Goal: Transaction & Acquisition: Obtain resource

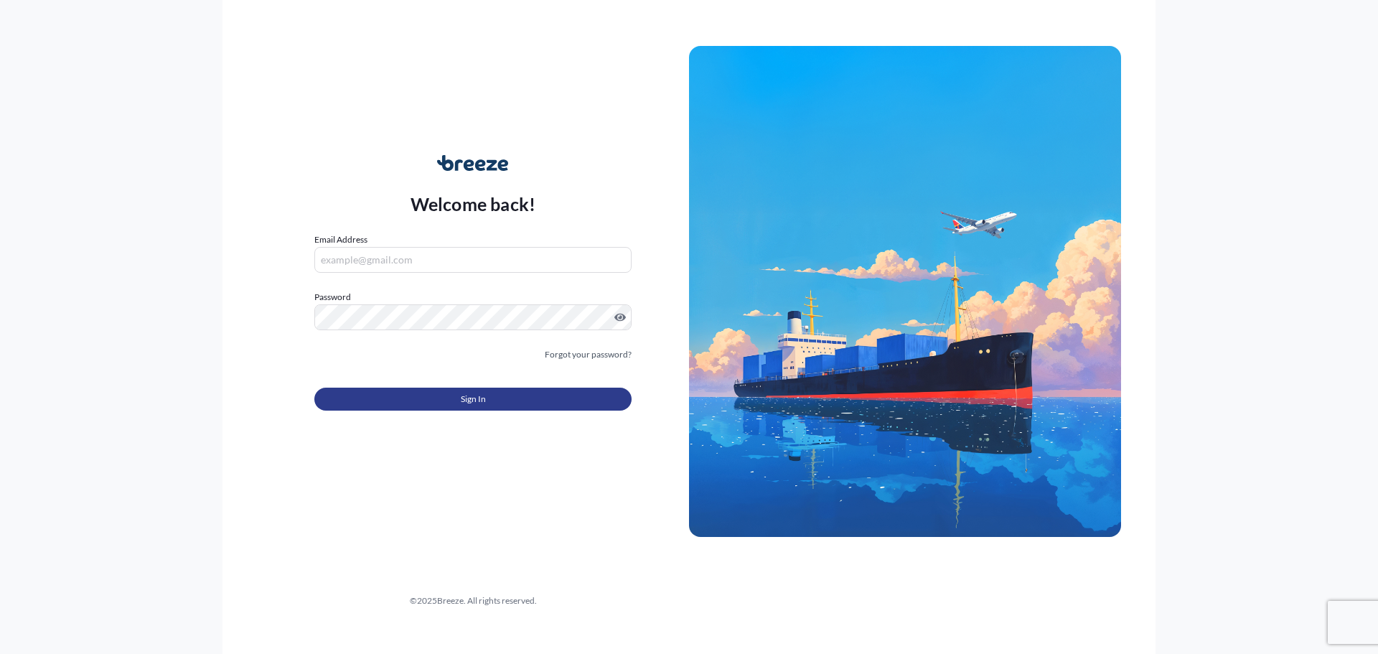
type input "[EMAIL_ADDRESS][DOMAIN_NAME]"
click at [414, 400] on button "Sign In" at bounding box center [472, 398] width 317 height 23
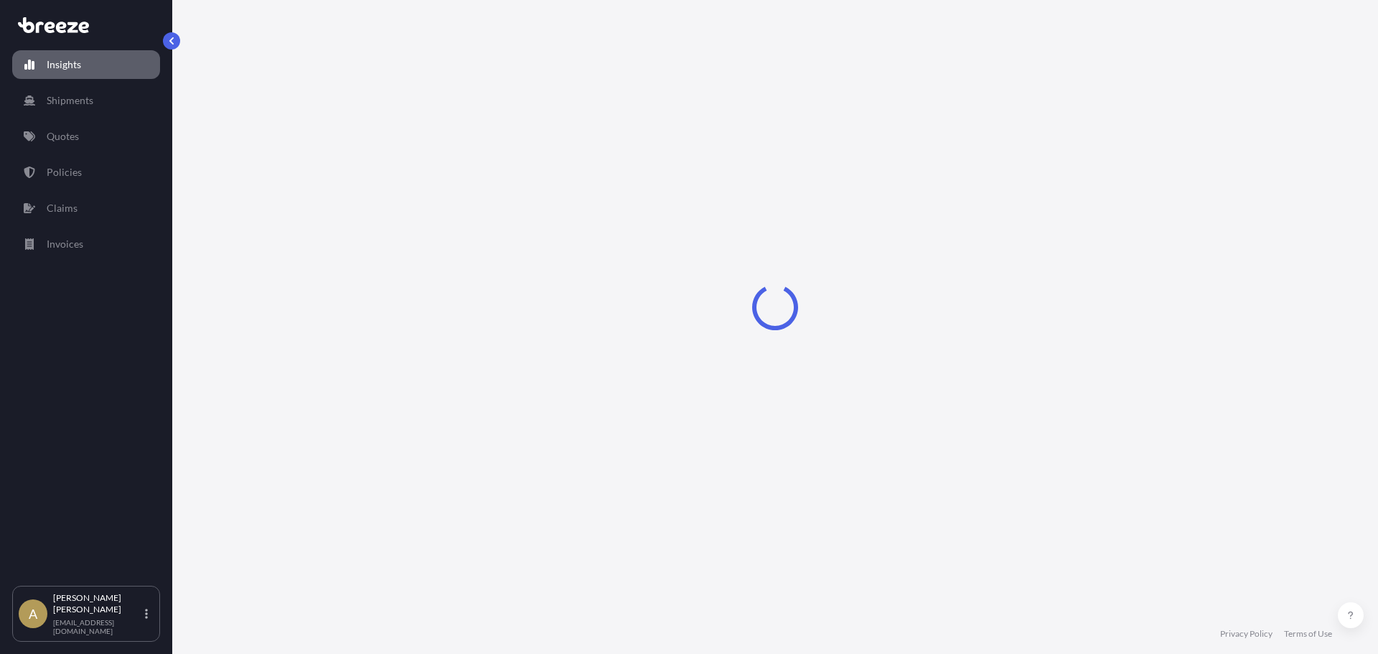
select select "2025"
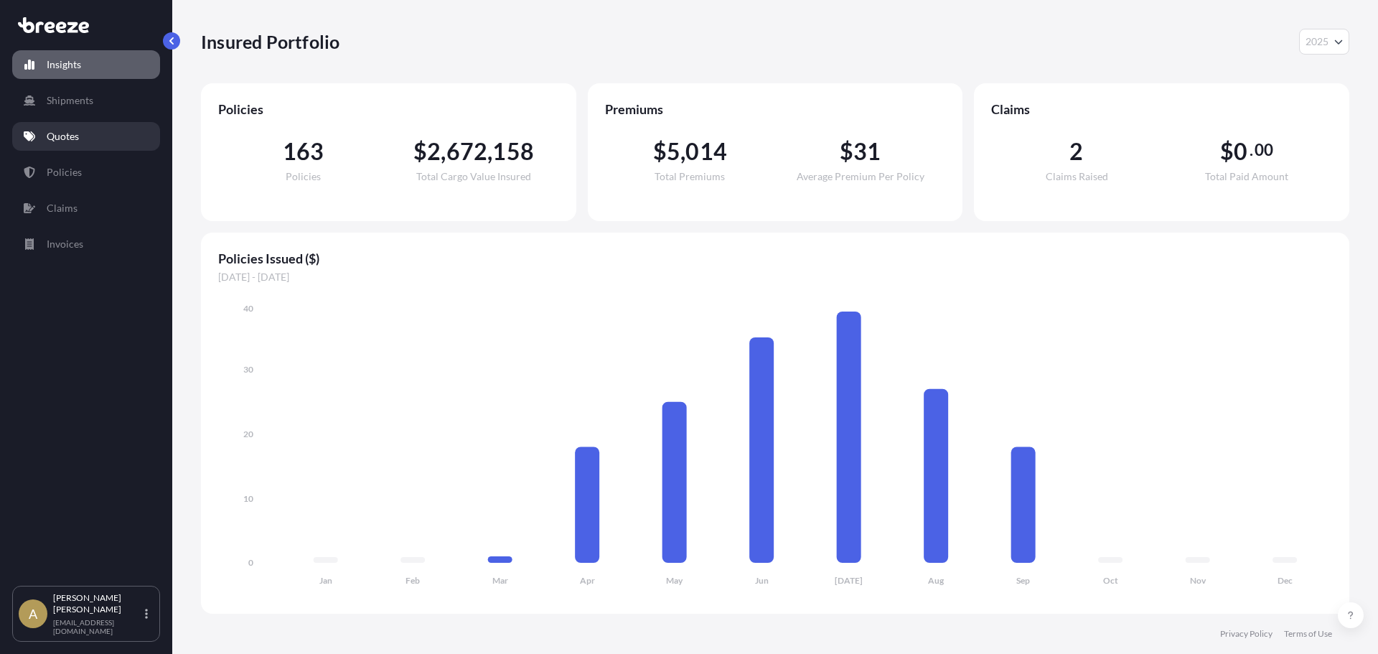
click at [96, 144] on link "Quotes" at bounding box center [86, 136] width 148 height 29
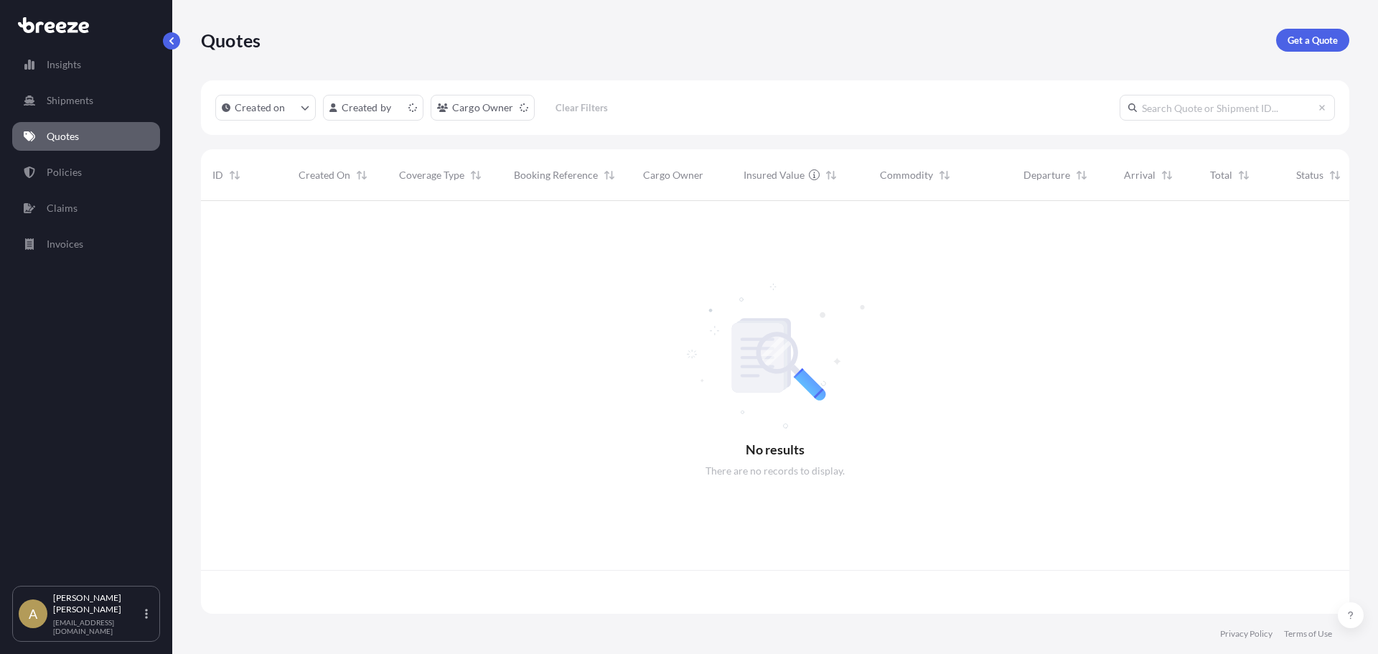
scroll to position [410, 1137]
click at [1303, 45] on p "Get a Quote" at bounding box center [1312, 40] width 50 height 14
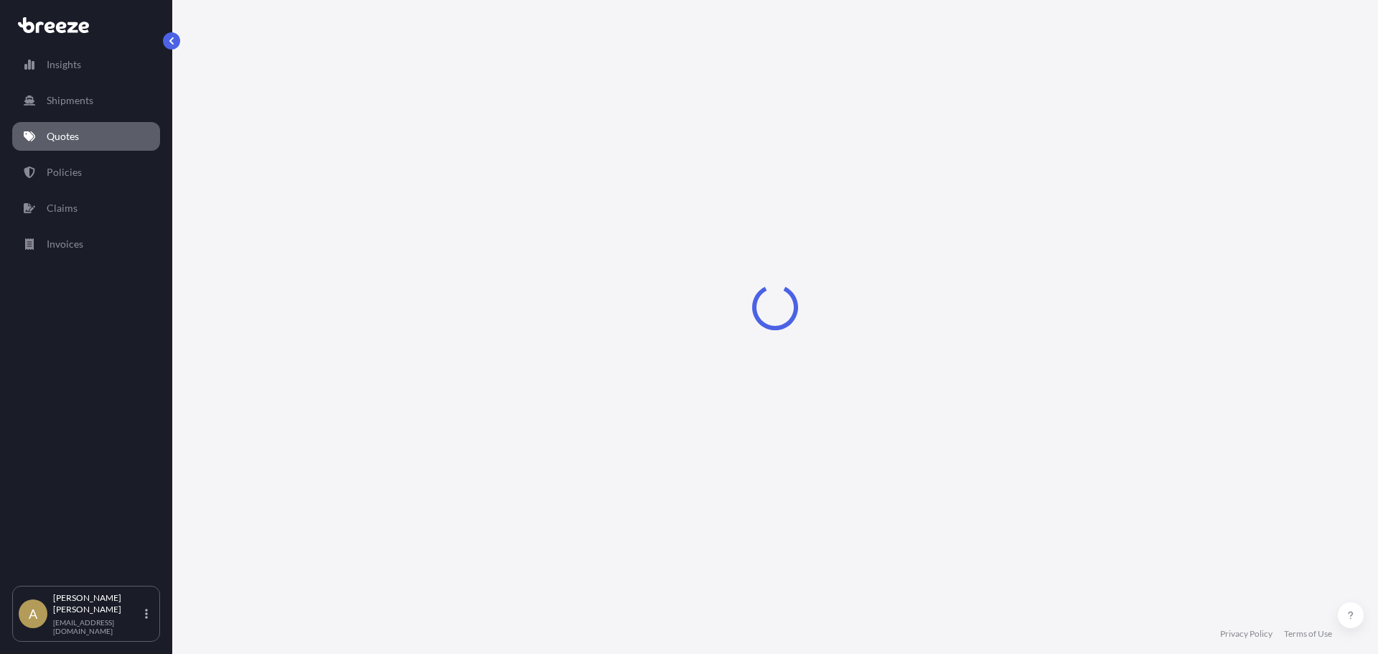
select select "Sea"
select select "1"
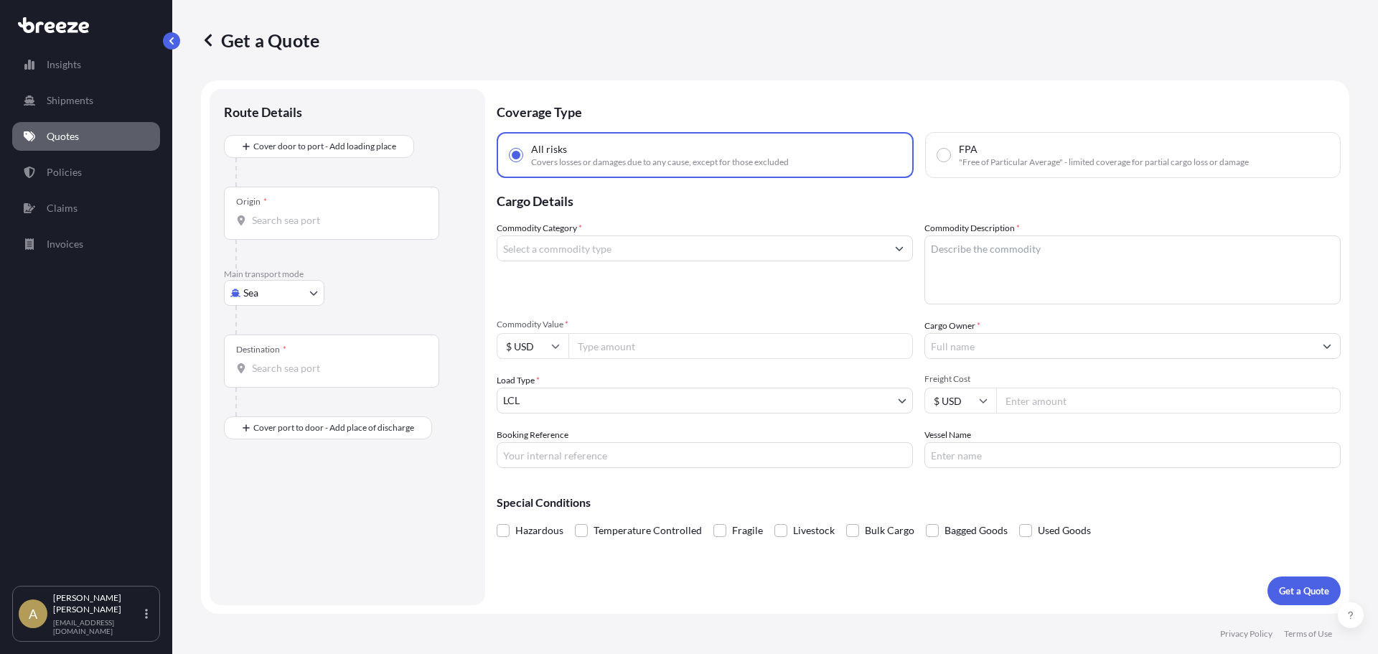
click at [262, 289] on body "Insights Shipments Quotes Policies Claims Invoices A [PERSON_NAME] [PERSON_NAME…" at bounding box center [689, 327] width 1378 height 654
click at [300, 380] on div "Road" at bounding box center [274, 382] width 89 height 26
select select "Road"
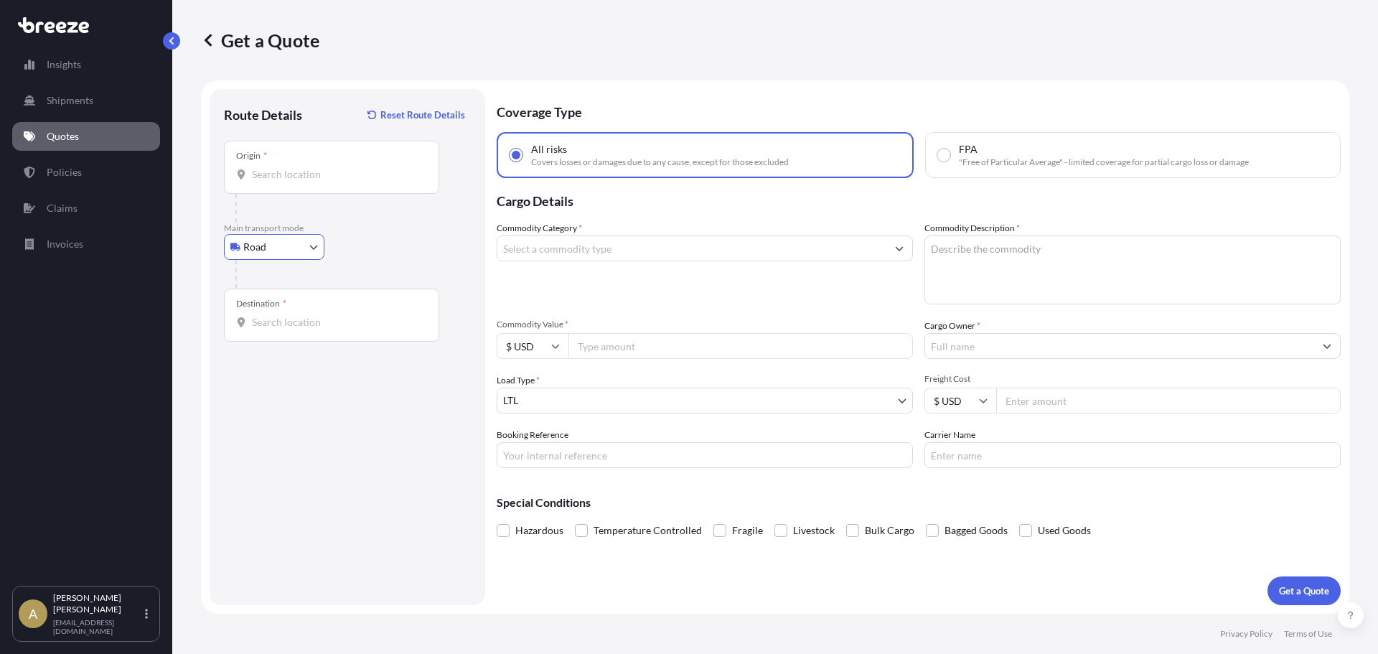
click at [342, 190] on div "Origin *" at bounding box center [331, 167] width 215 height 53
click at [342, 182] on input "Origin *" at bounding box center [336, 174] width 169 height 14
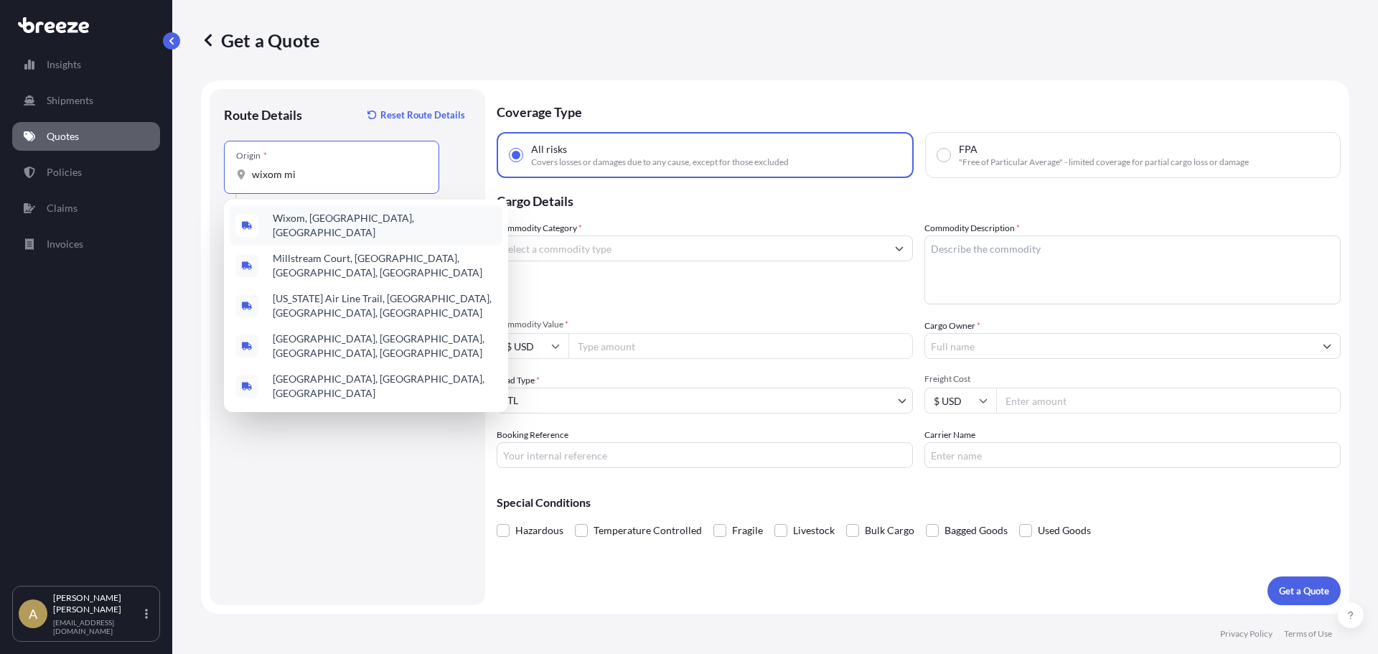
click at [321, 229] on span "Wixom, [GEOGRAPHIC_DATA], [GEOGRAPHIC_DATA]" at bounding box center [385, 225] width 224 height 29
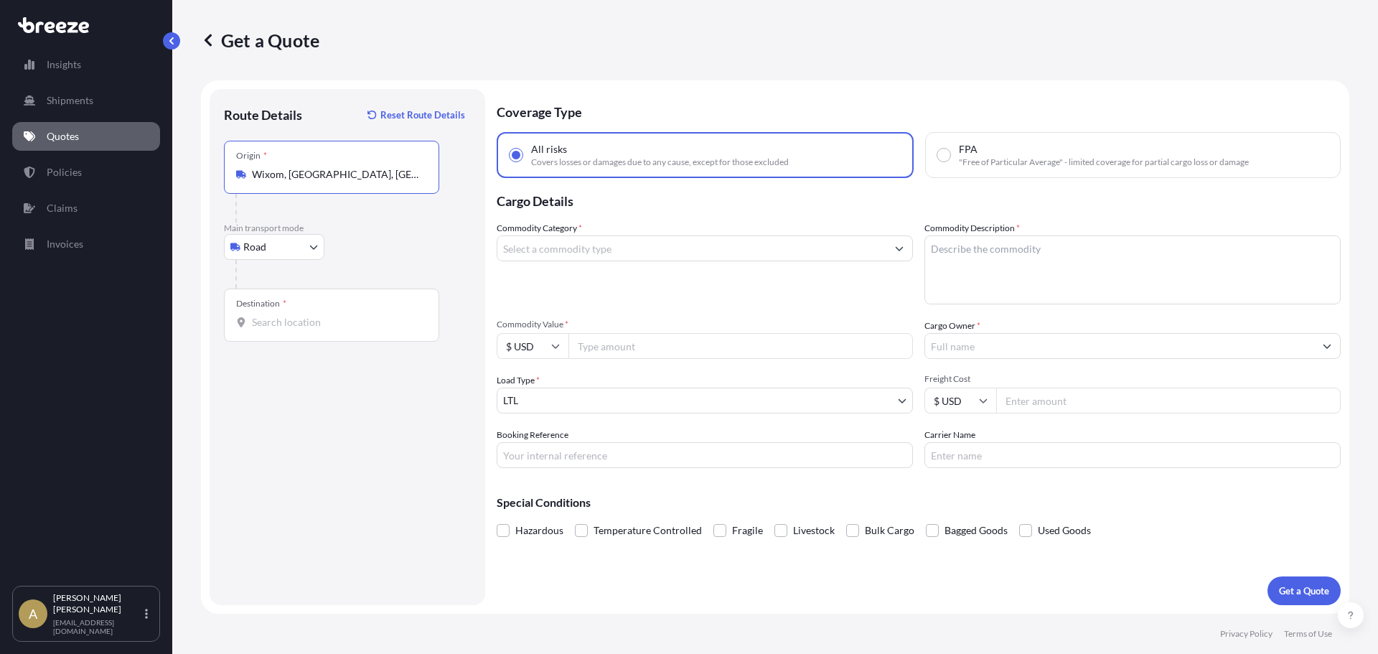
click at [294, 309] on div "Destination *" at bounding box center [331, 314] width 215 height 53
click at [294, 315] on input "Destination *" at bounding box center [336, 322] width 169 height 14
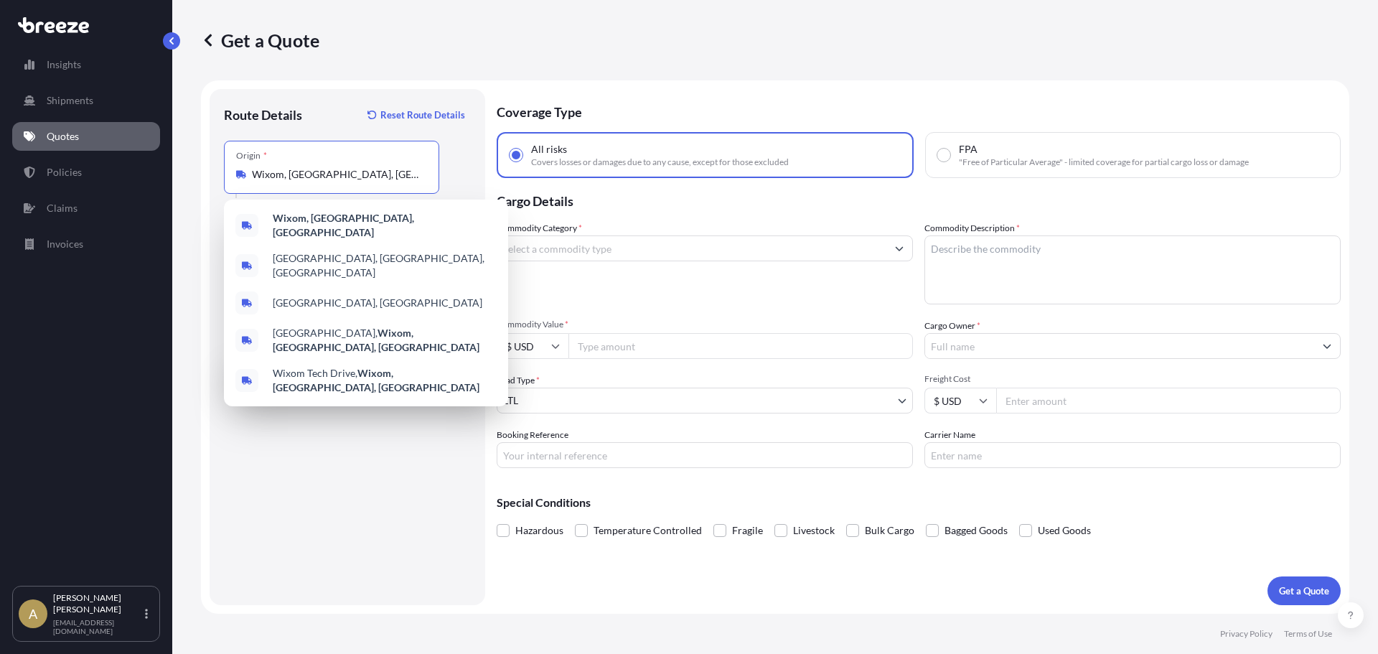
drag, startPoint x: 314, startPoint y: 177, endPoint x: 177, endPoint y: 161, distance: 137.2
click at [177, 161] on div "Get a Quote Route Details Reset Route Details Place of loading Road Road Rail O…" at bounding box center [774, 306] width 1205 height 613
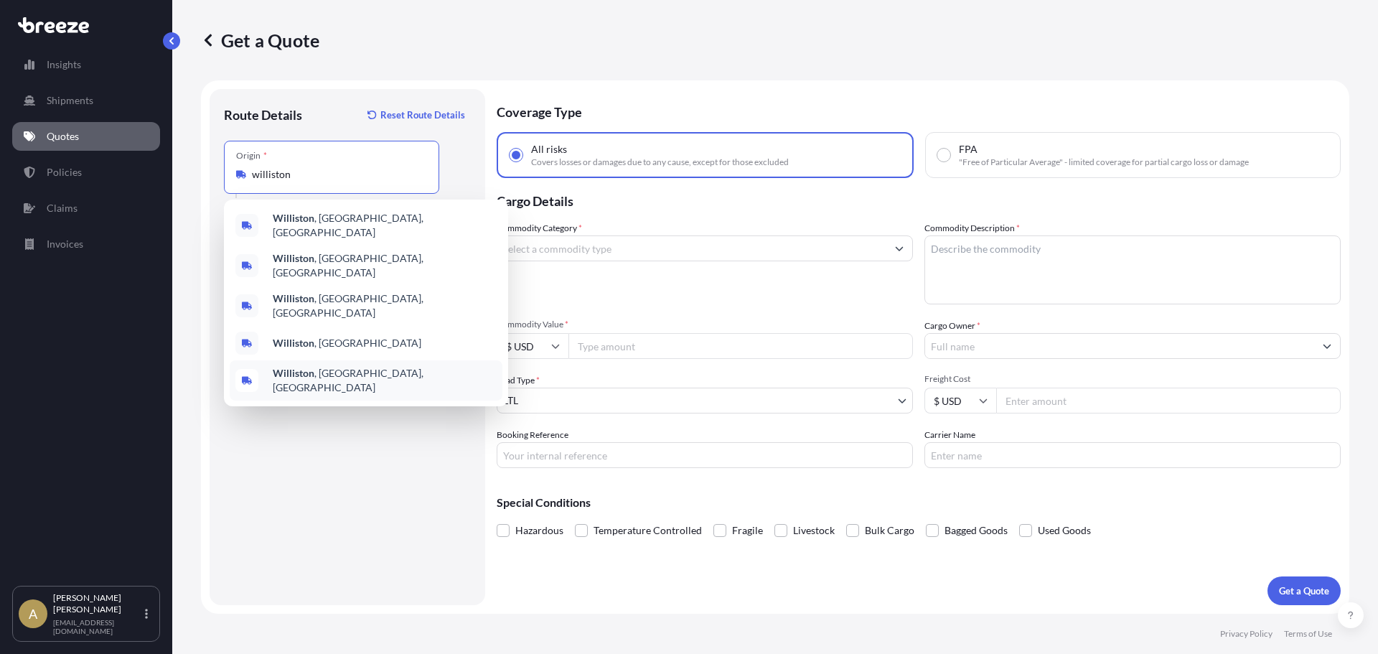
click at [339, 366] on span "[GEOGRAPHIC_DATA] , [GEOGRAPHIC_DATA], [GEOGRAPHIC_DATA]" at bounding box center [385, 380] width 224 height 29
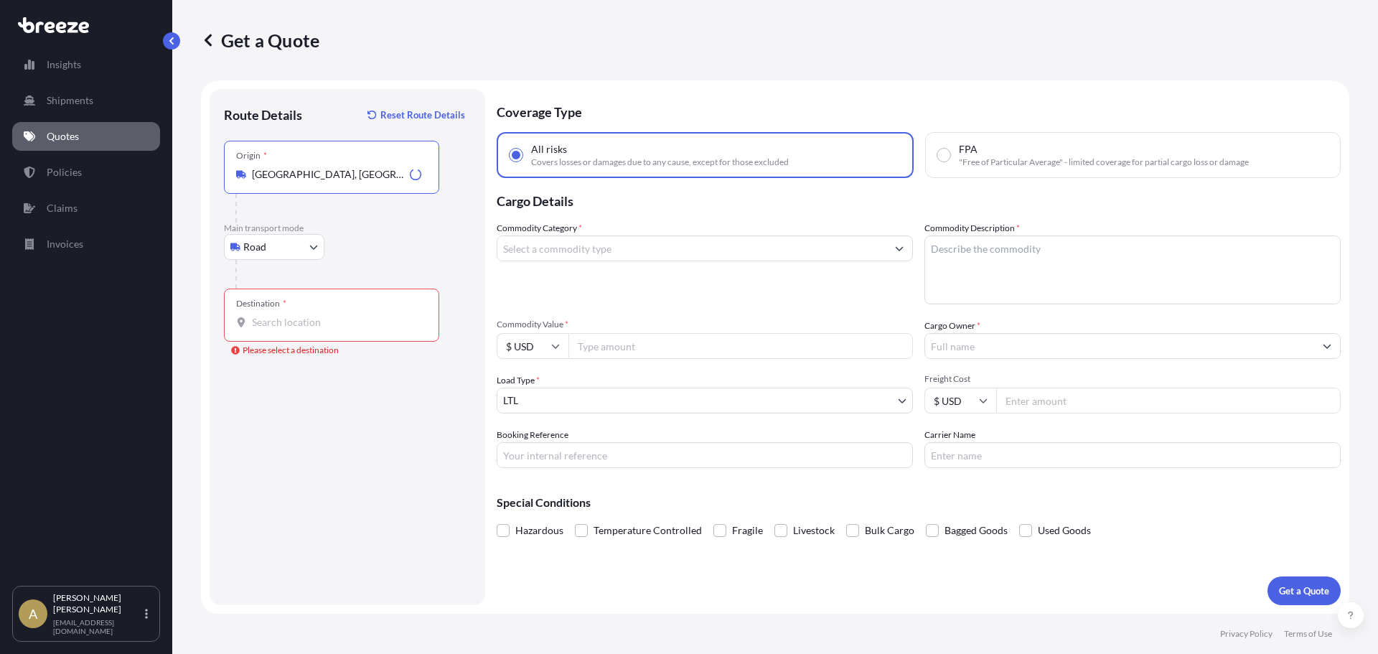
type input "[GEOGRAPHIC_DATA], [GEOGRAPHIC_DATA], [GEOGRAPHIC_DATA]"
click at [319, 322] on input "Destination * Please select a destination" at bounding box center [336, 322] width 169 height 14
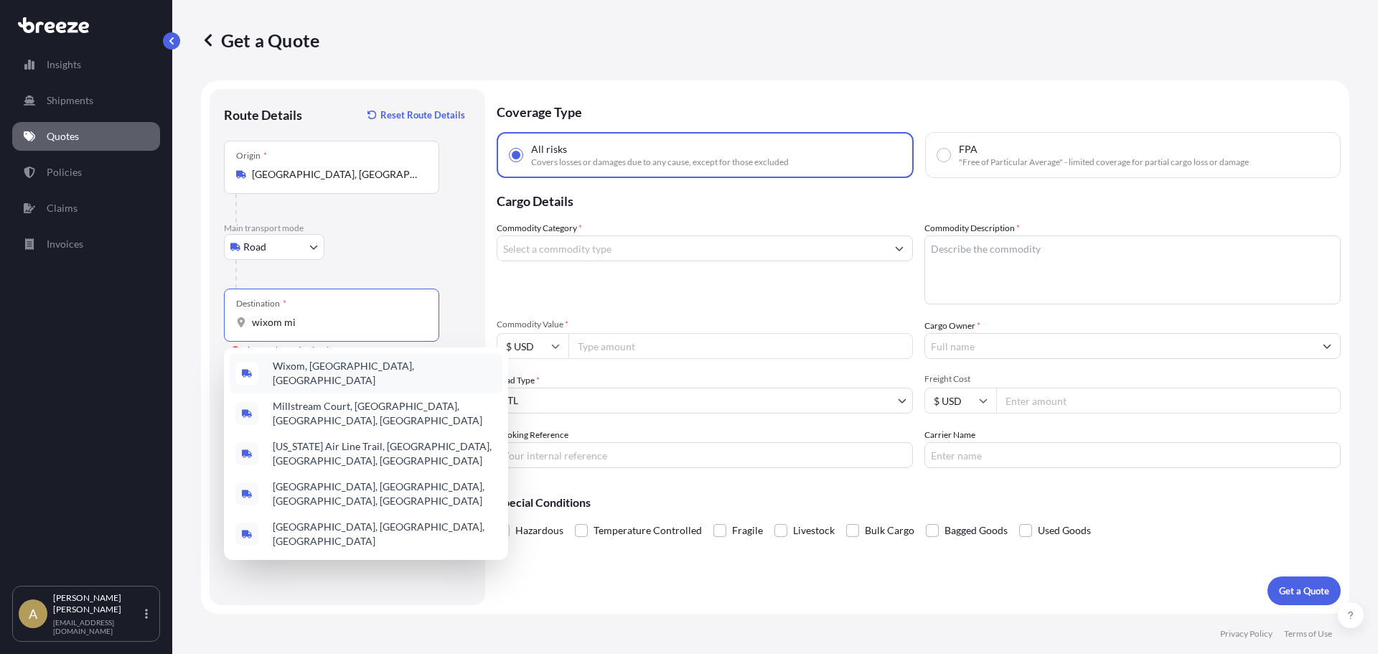
click at [399, 377] on div "Wixom, [GEOGRAPHIC_DATA], [GEOGRAPHIC_DATA]" at bounding box center [366, 373] width 273 height 40
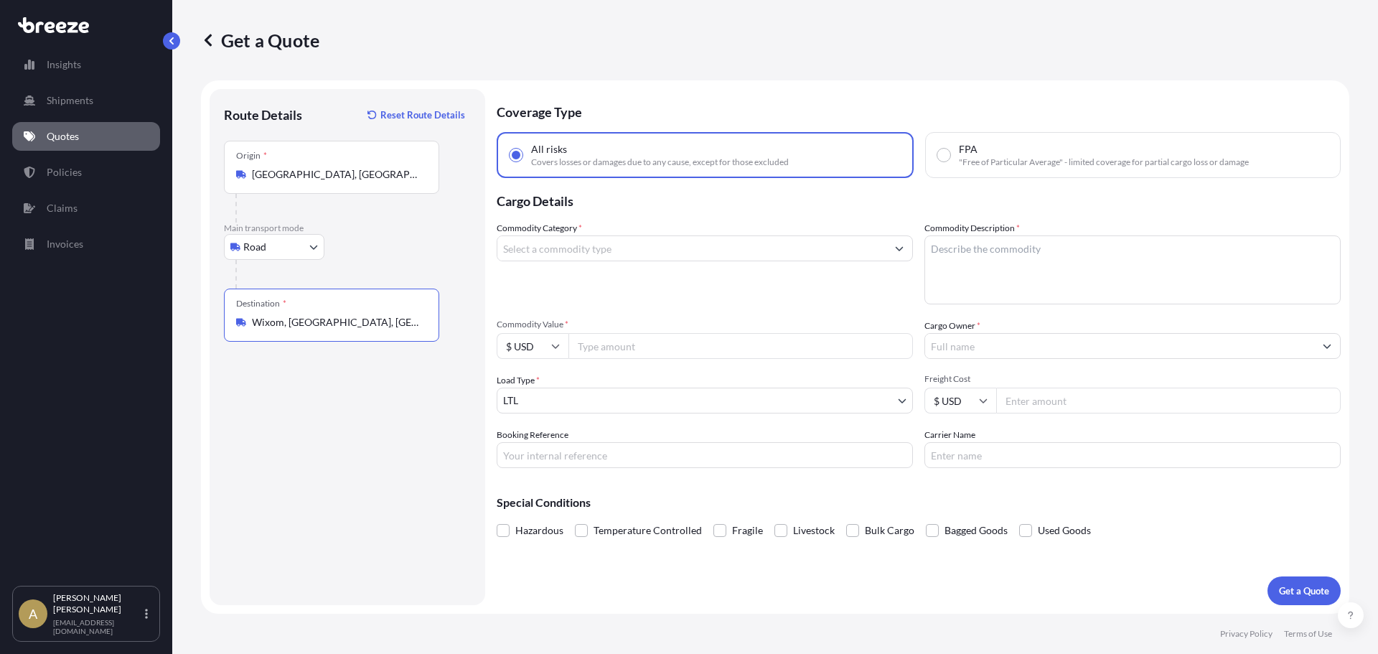
type input "Wixom, [GEOGRAPHIC_DATA], [GEOGRAPHIC_DATA]"
click at [552, 251] on input "Commodity Category *" at bounding box center [691, 248] width 389 height 26
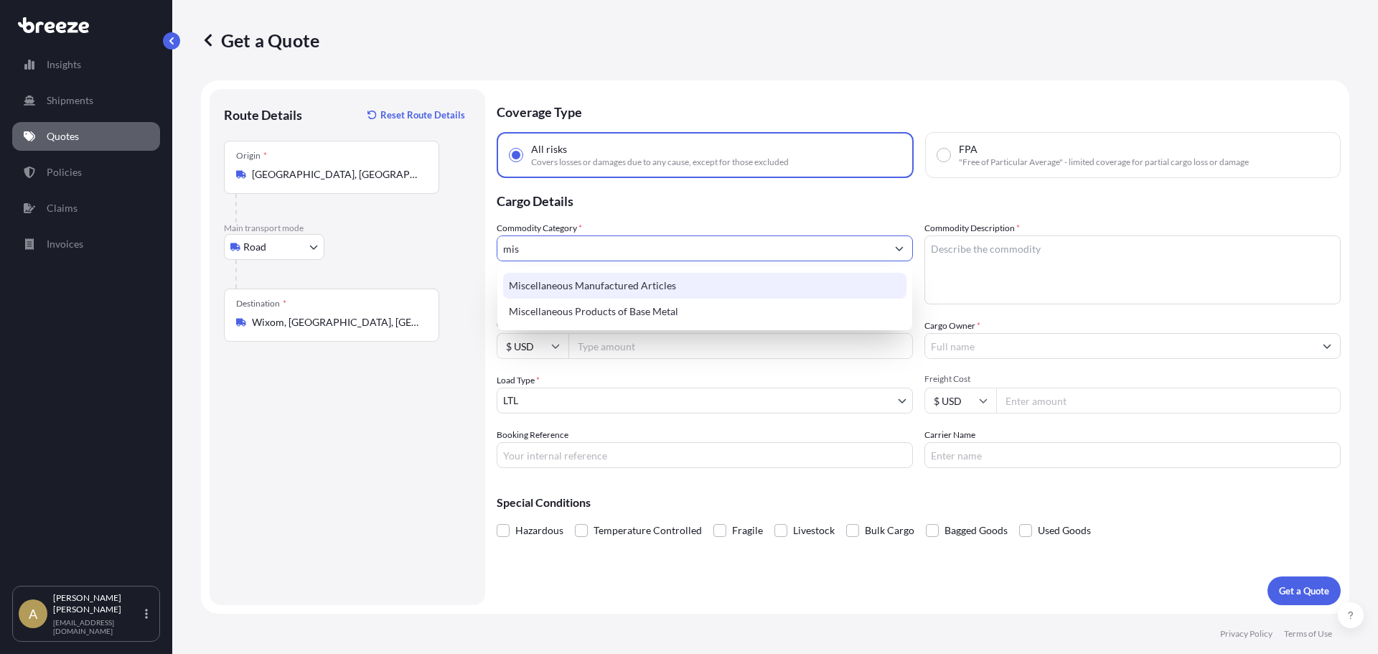
click at [594, 281] on div "Miscellaneous Manufactured Articles" at bounding box center [704, 286] width 403 height 26
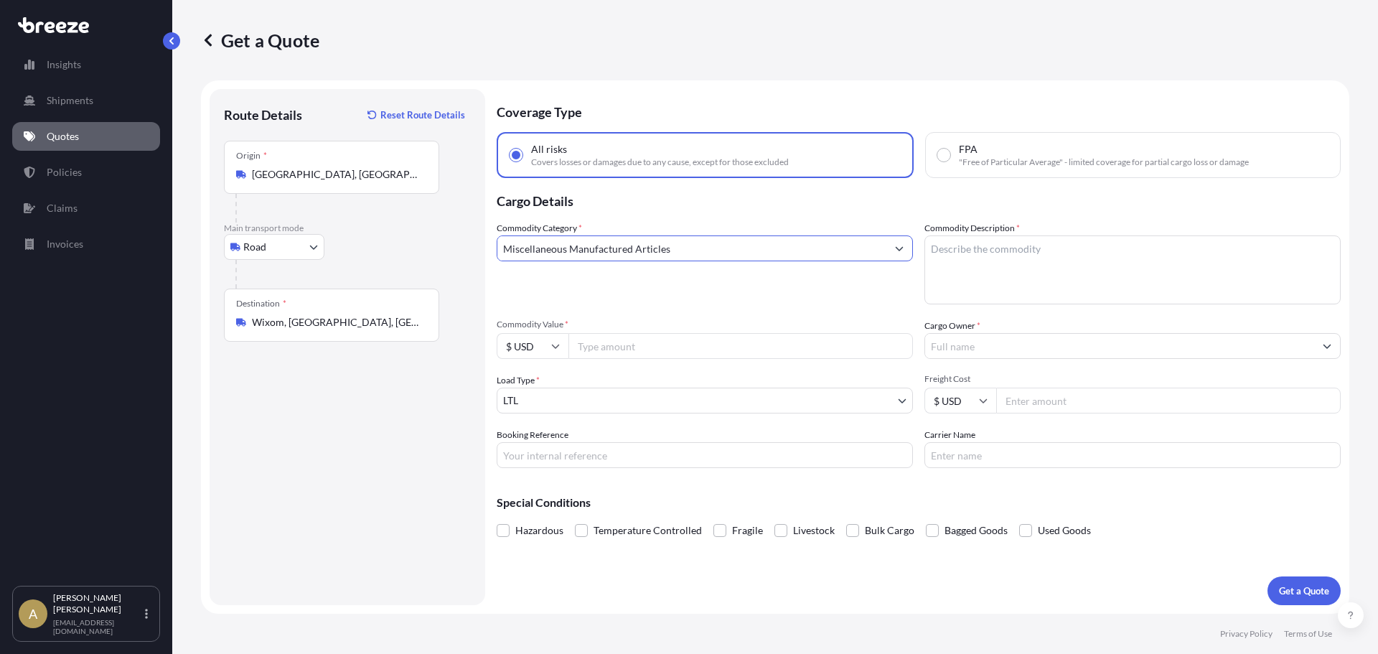
type input "Miscellaneous Manufactured Articles"
click at [1005, 273] on textarea "Commodity Description *" at bounding box center [1132, 269] width 416 height 69
type textarea "Vending machines"
type input "52000"
click at [1065, 352] on input "Cargo Owner *" at bounding box center [1119, 346] width 389 height 26
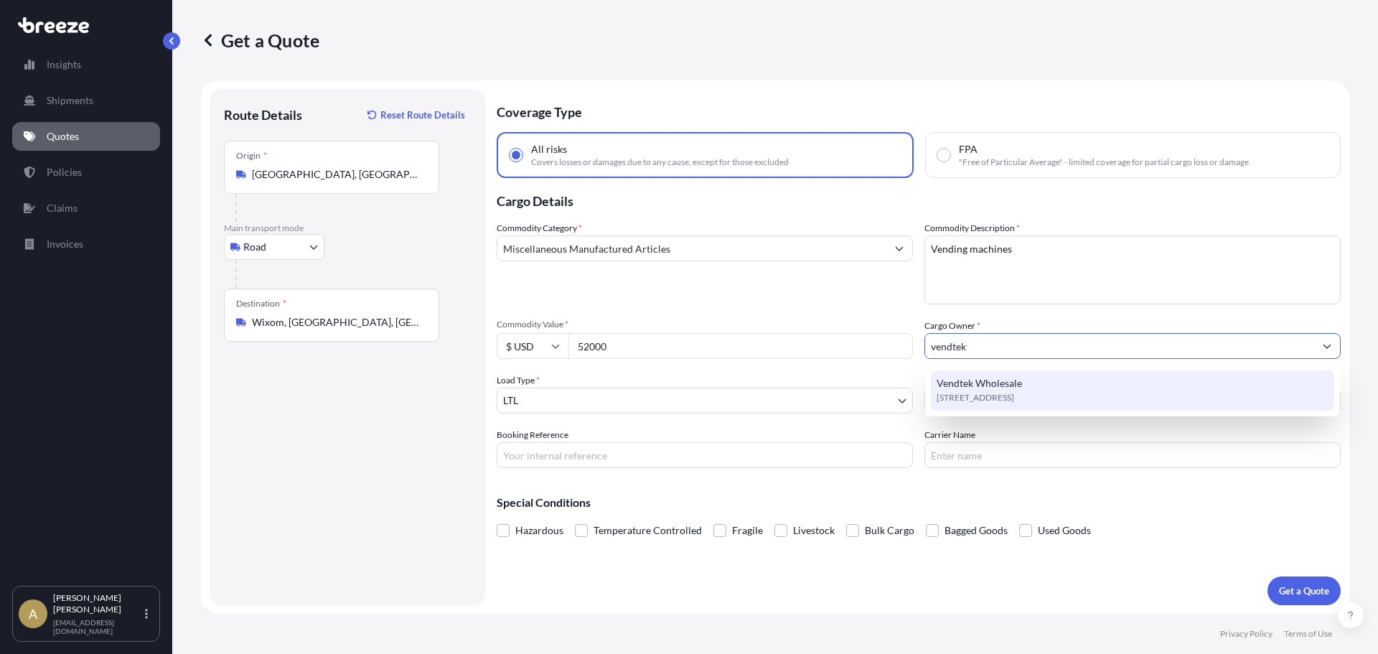
click at [1040, 382] on div "Vendtek Wholesale [STREET_ADDRESS]" at bounding box center [1132, 390] width 403 height 40
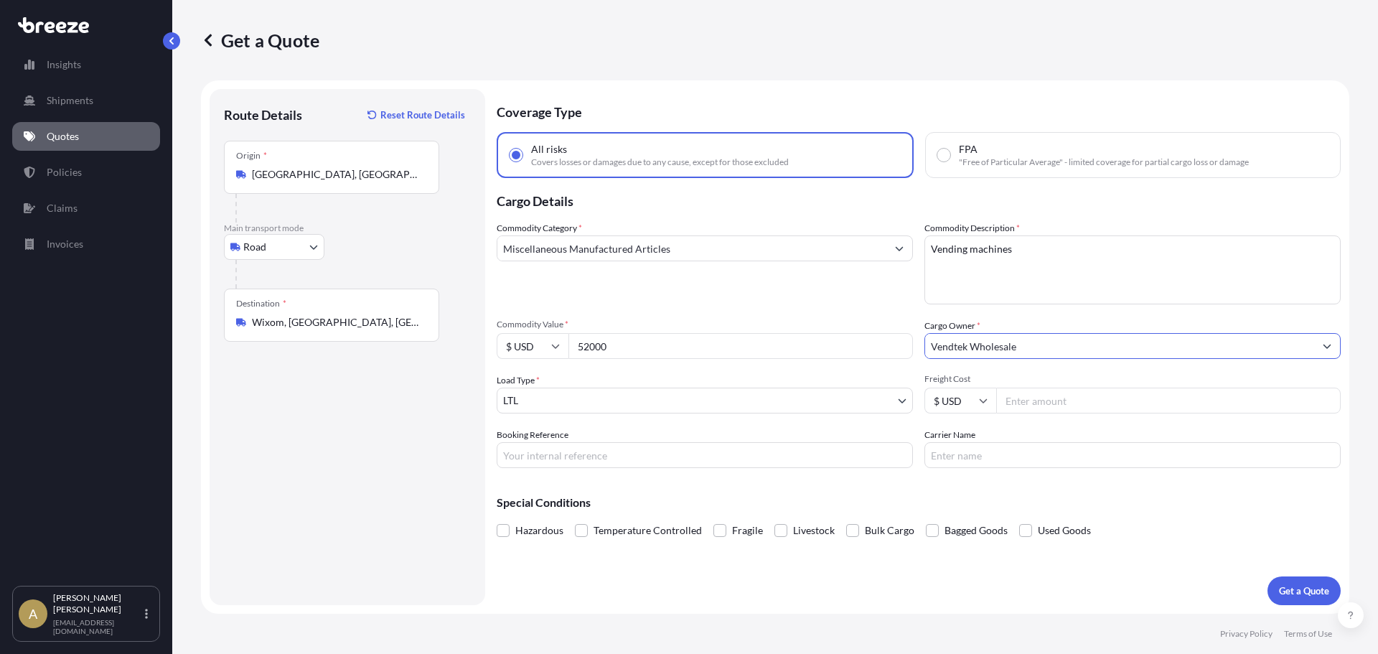
type input "Vendtek Wholesale"
click at [1077, 410] on input "Freight Cost" at bounding box center [1168, 400] width 344 height 26
type input "793.7"
click at [1289, 578] on button "Get a Quote" at bounding box center [1303, 590] width 73 height 29
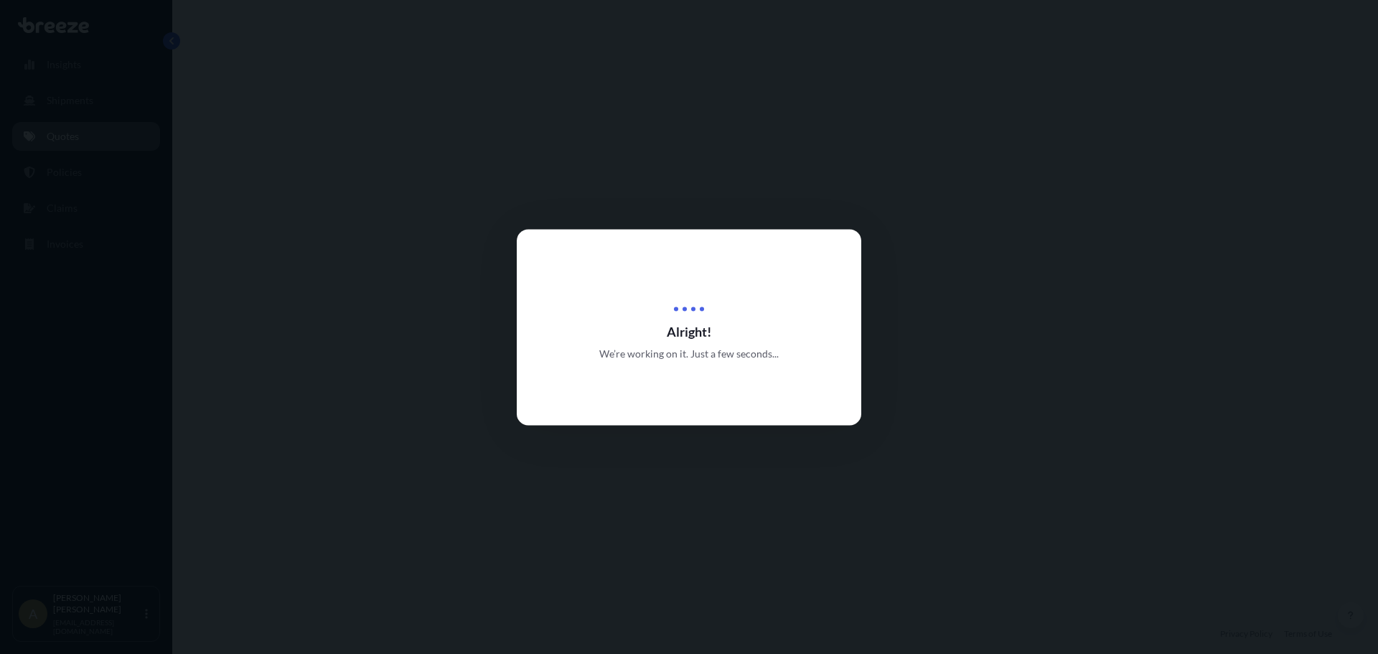
select select "Road"
select select "1"
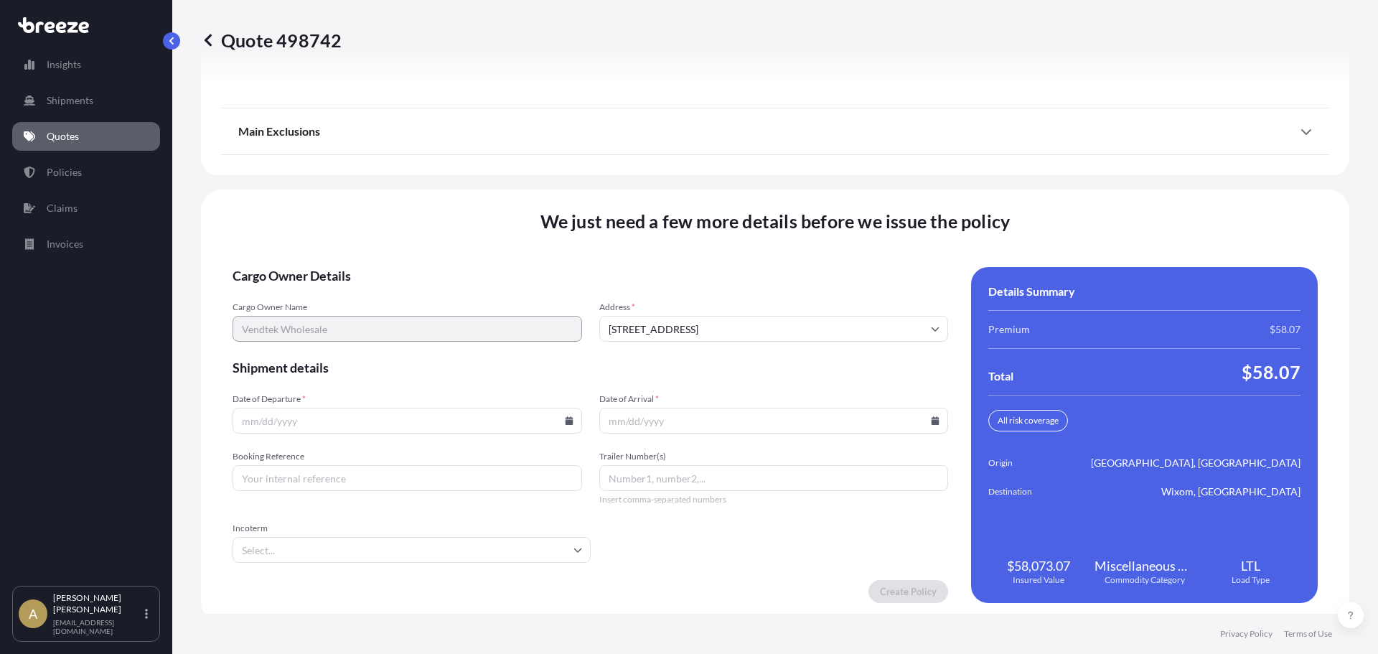
scroll to position [1852, 0]
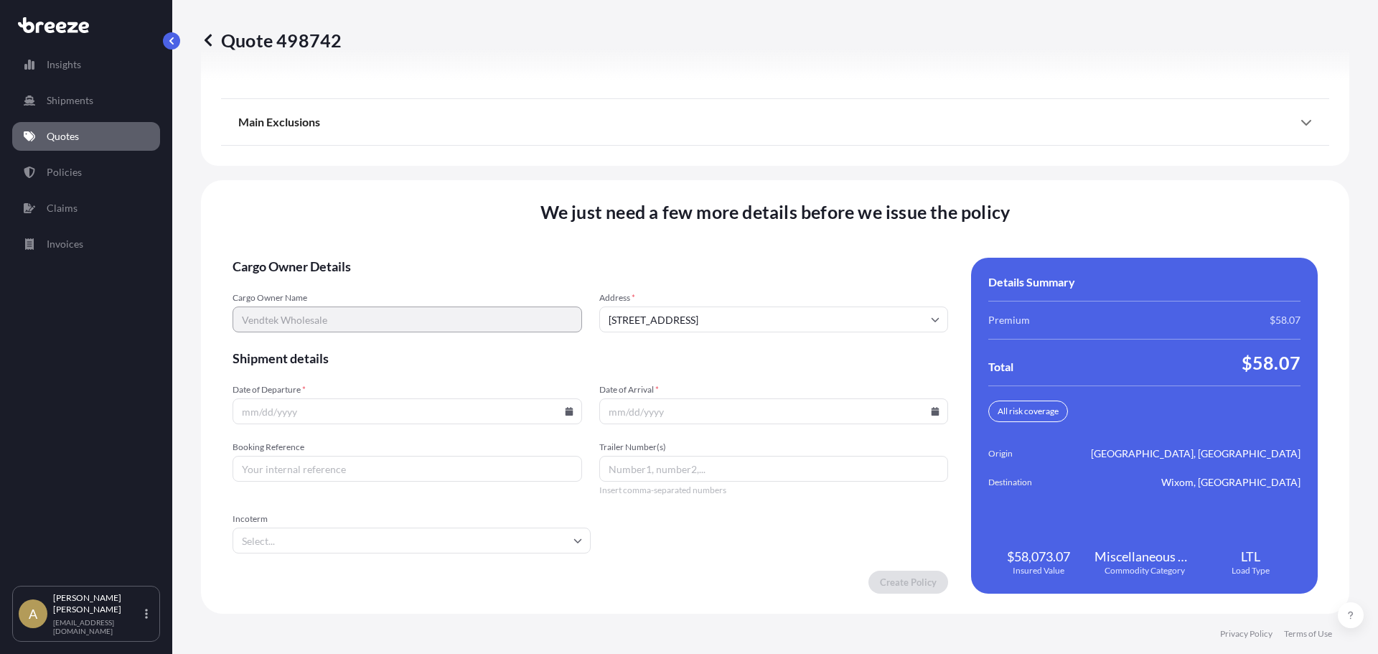
click at [349, 412] on input "Date of Departure *" at bounding box center [406, 411] width 349 height 26
click at [570, 410] on input "Date of Departure *" at bounding box center [406, 411] width 349 height 26
click at [568, 410] on icon at bounding box center [569, 411] width 8 height 9
click at [403, 259] on button "11" at bounding box center [405, 256] width 23 height 23
type input "[DATE]"
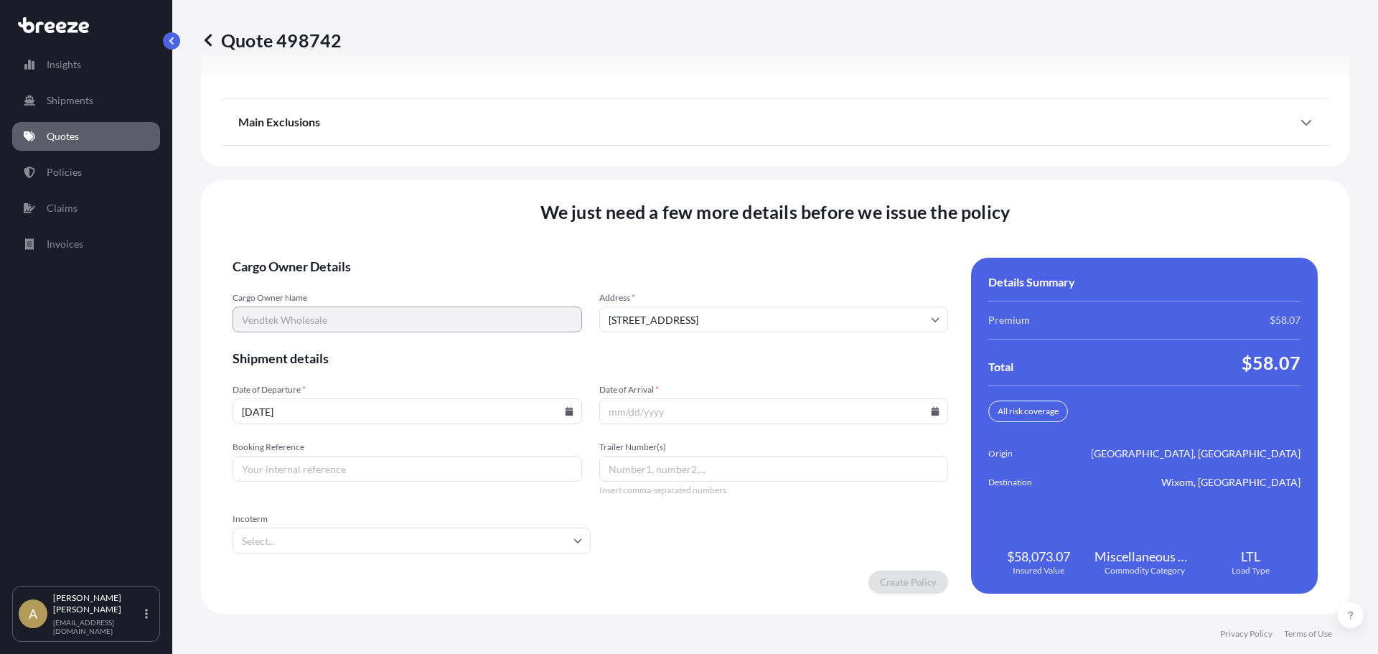
click at [923, 414] on input "Date of Arrival *" at bounding box center [773, 411] width 349 height 26
click at [931, 413] on icon at bounding box center [935, 411] width 8 height 9
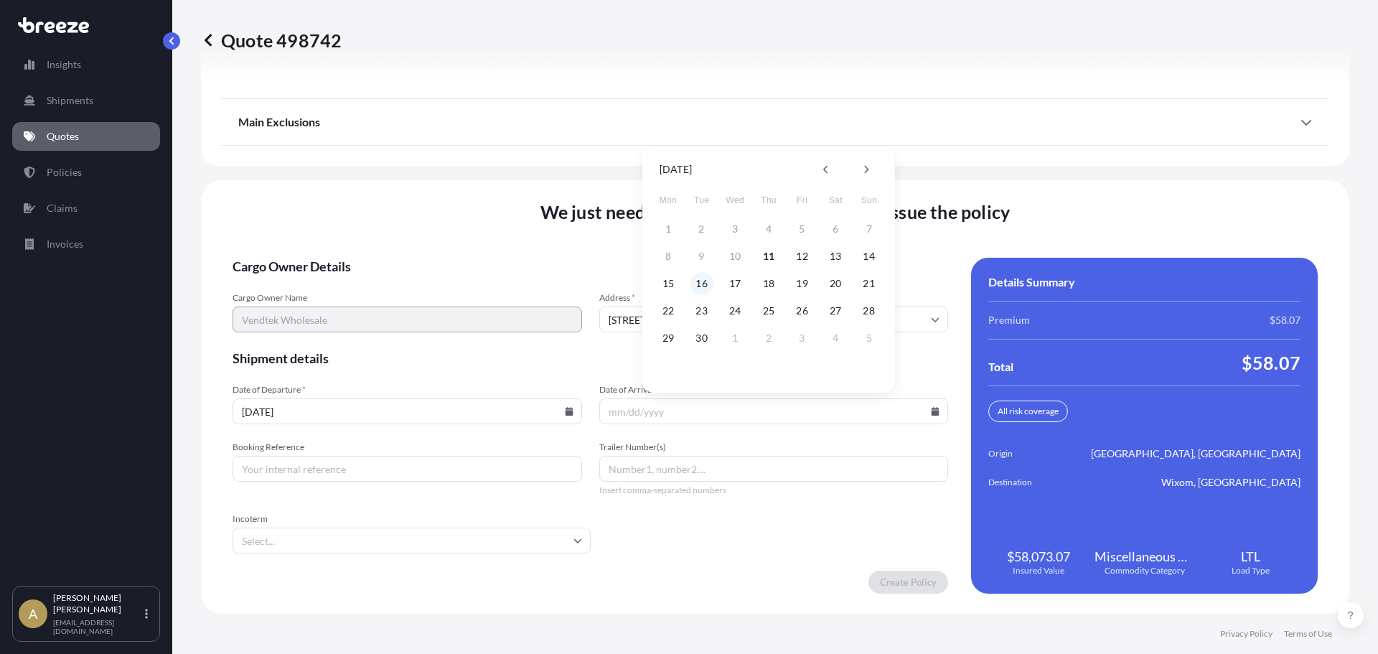
click at [702, 285] on button "16" at bounding box center [701, 283] width 23 height 23
type input "[DATE]"
